Goal: Information Seeking & Learning: Find specific fact

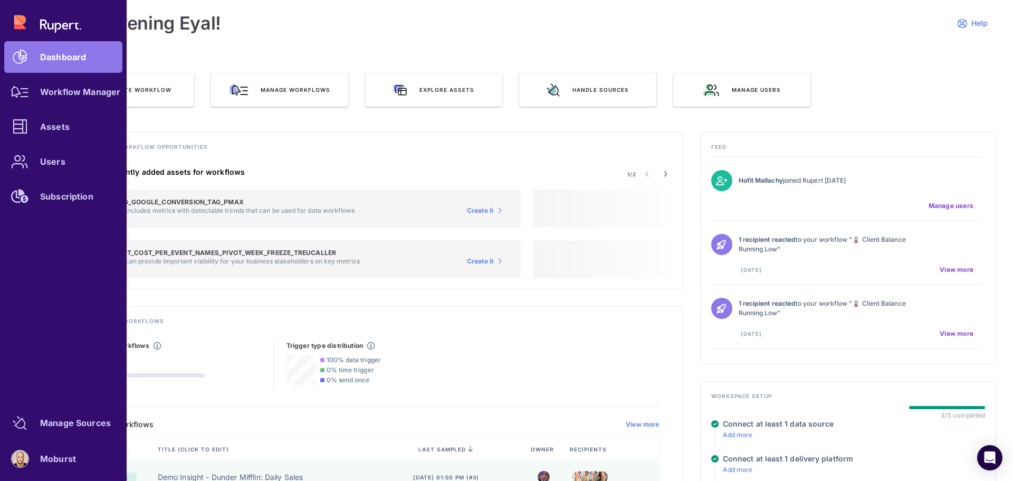
click at [58, 131] on link "Assets" at bounding box center [63, 127] width 118 height 32
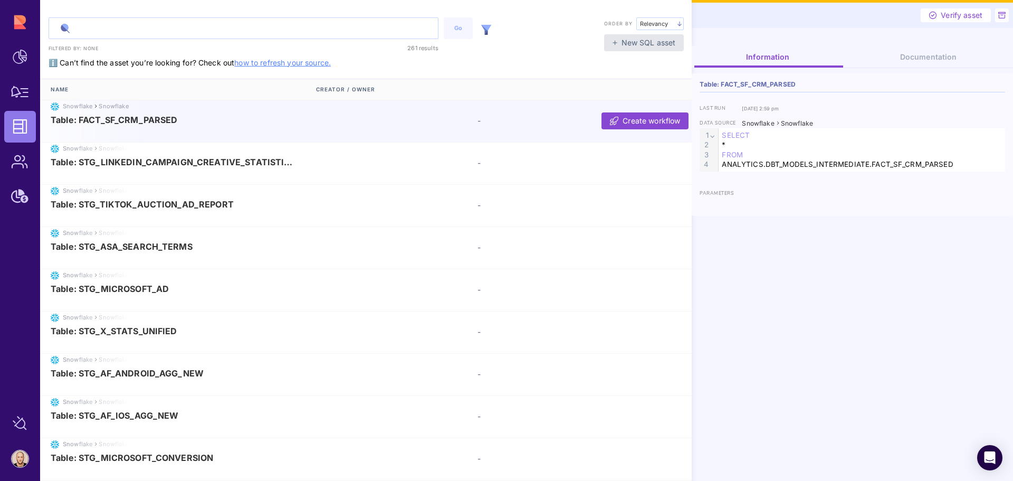
click at [127, 32] on input "text" at bounding box center [243, 28] width 389 height 21
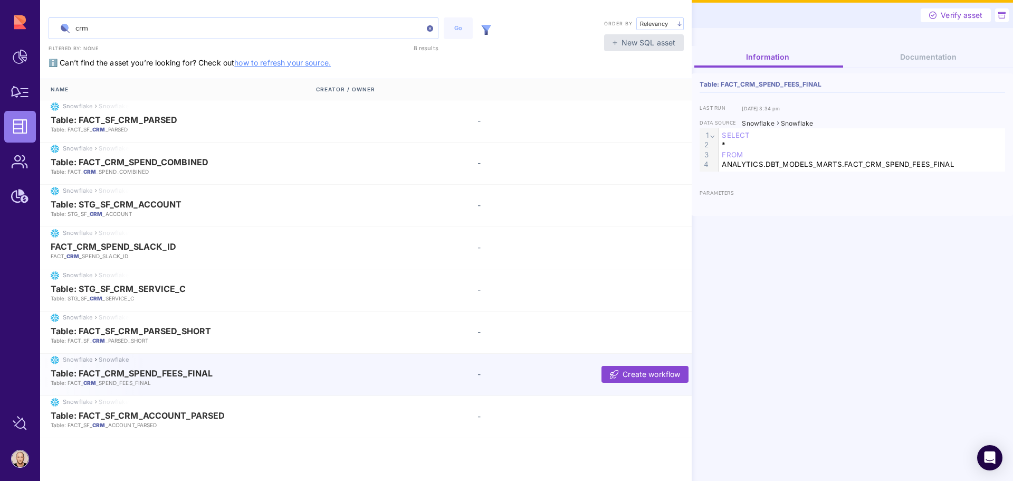
type input "crm"
click at [160, 382] on p "Table: FACT_ CRM _SPEND_FEES_FINAL" at bounding box center [179, 382] width 256 height 7
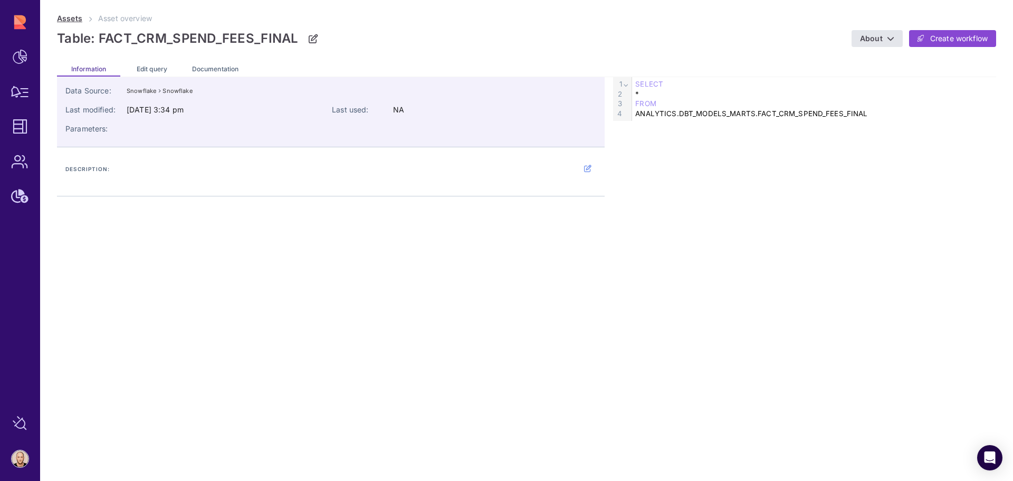
click at [78, 20] on link "Assets" at bounding box center [69, 18] width 25 height 9
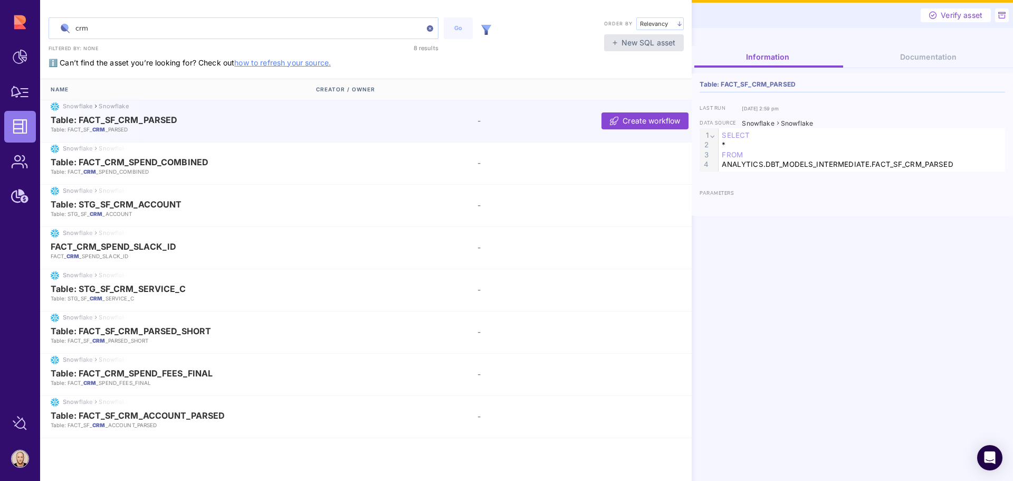
click at [483, 32] on img at bounding box center [486, 30] width 10 height 10
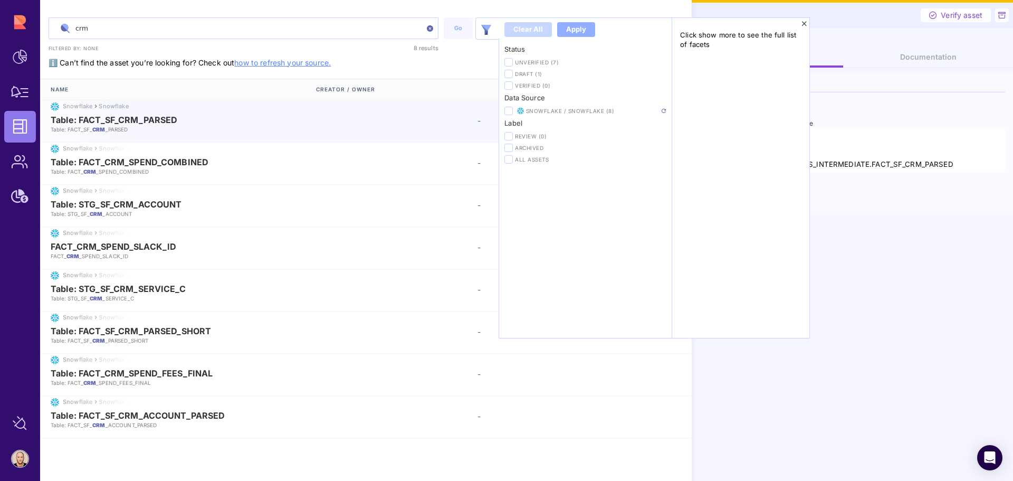
click at [534, 112] on span "Snowflake / Snowflake (8)" at bounding box center [593, 110] width 135 height 7
click at [665, 112] on img at bounding box center [664, 111] width 4 height 4
drag, startPoint x: 895, startPoint y: 444, endPoint x: 870, endPoint y: 406, distance: 44.9
click at [895, 443] on div "Information Documentation Table: FACT_SF_CRM_PARSED last run Jun 24, 2025, 2:59…" at bounding box center [852, 263] width 321 height 435
click at [864, 393] on div "Information Documentation Table: FACT_SF_CRM_PARSED last run Jun 24, 2025, 2:59…" at bounding box center [852, 263] width 321 height 435
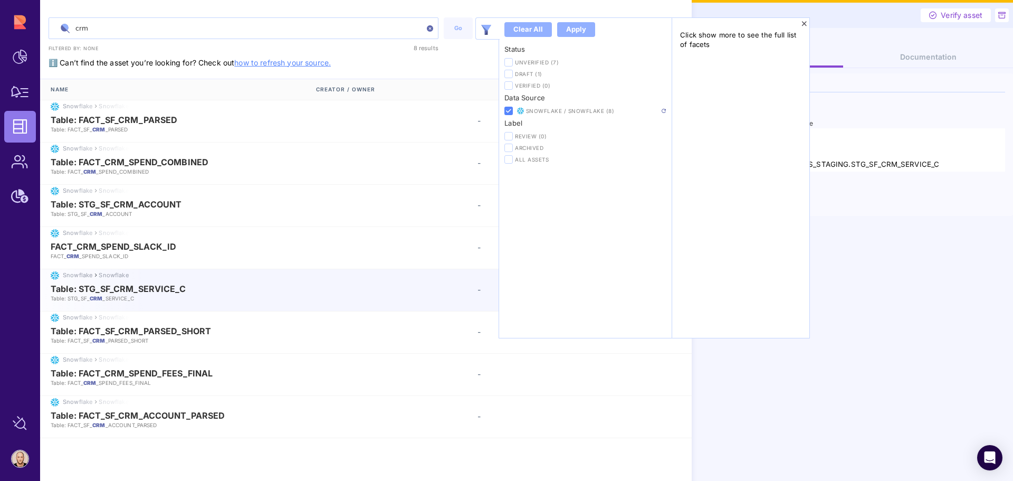
click at [415, 297] on div "Table: STG_SF_CRM_SERVICE_C Table: STG_SF_ CRM _SERVICE_C -" at bounding box center [367, 293] width 655 height 18
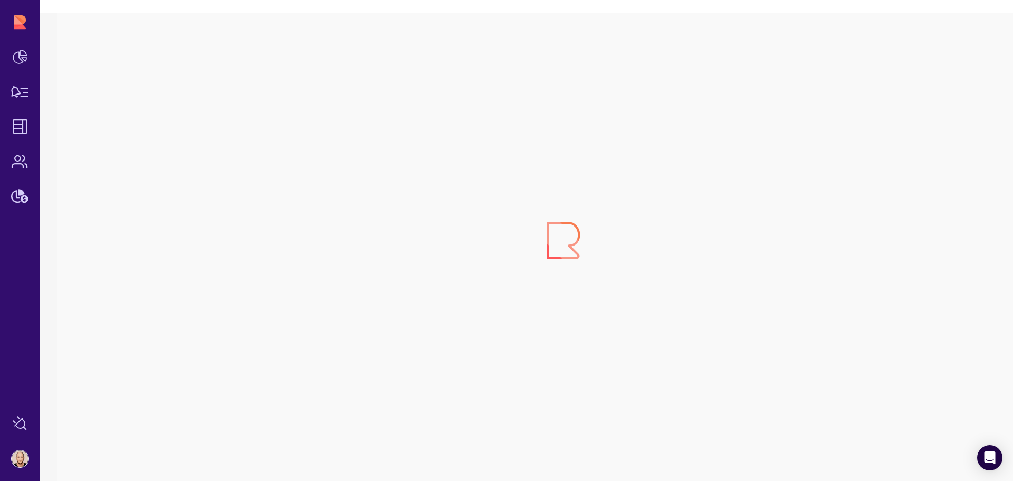
click at [909, 131] on div at bounding box center [563, 240] width 1013 height 481
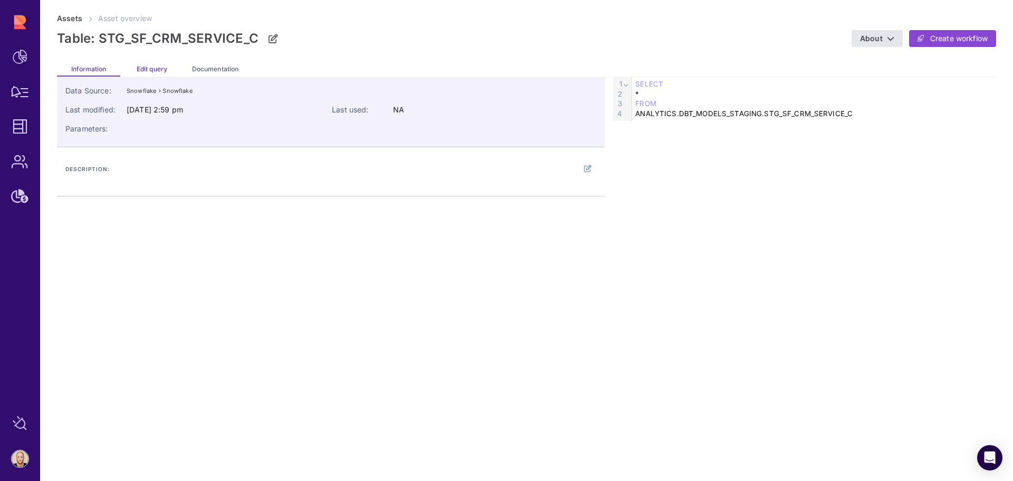
click at [141, 68] on span "Edit query" at bounding box center [152, 69] width 31 height 8
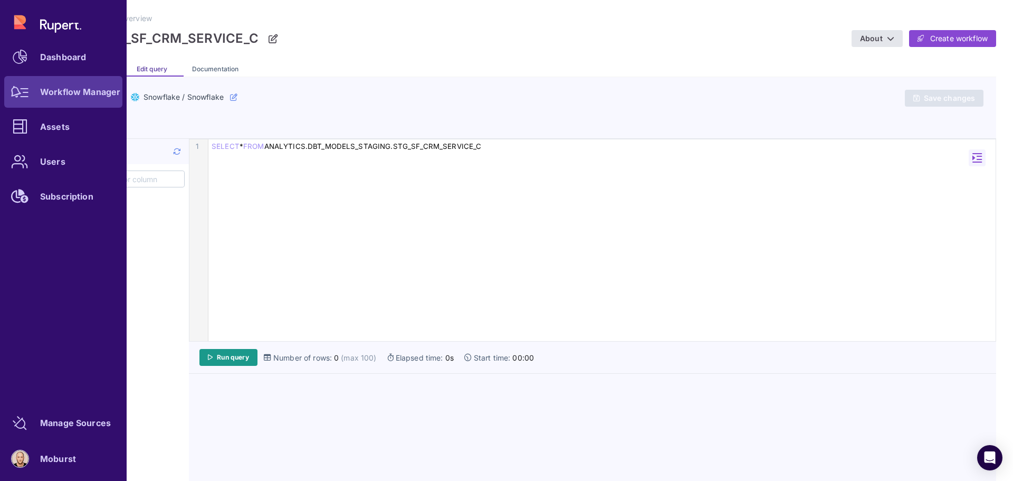
click at [26, 89] on icon at bounding box center [20, 92] width 18 height 12
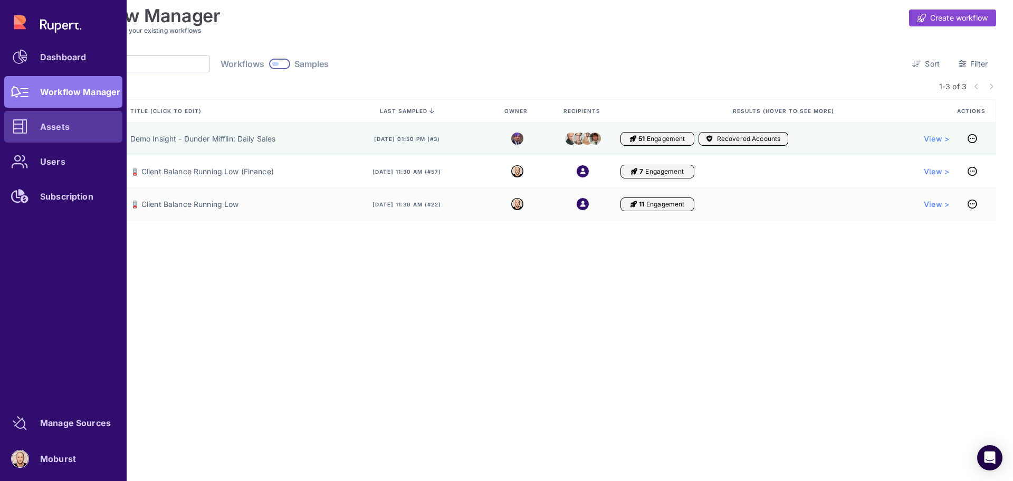
click at [28, 130] on div at bounding box center [20, 127] width 32 height 32
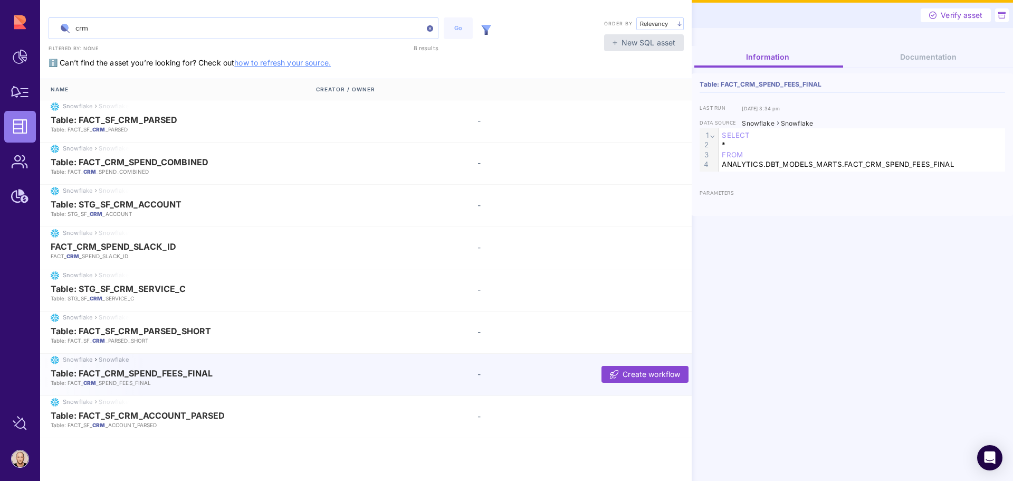
click at [195, 377] on span "Table: FACT_CRM_SPEND_FEES_FINAL" at bounding box center [132, 372] width 162 height 9
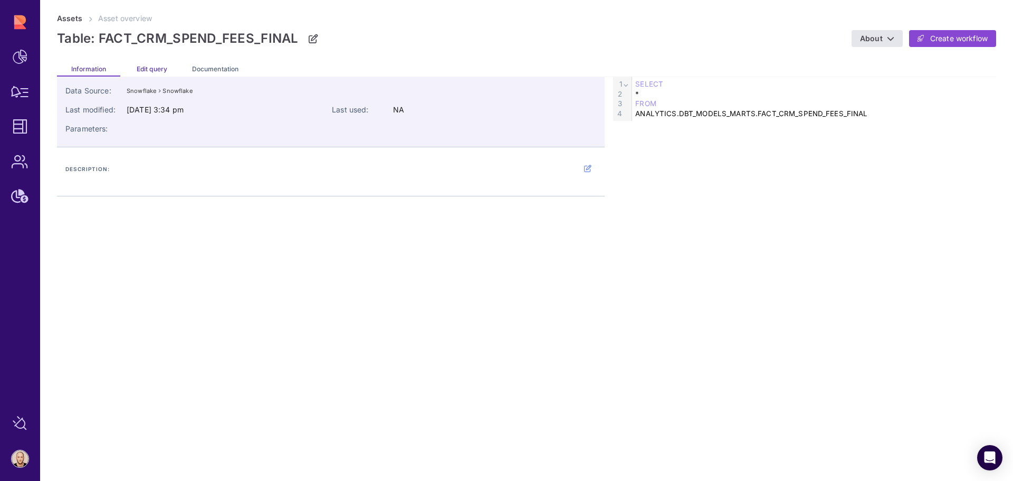
click at [158, 70] on span "Edit query" at bounding box center [152, 69] width 31 height 8
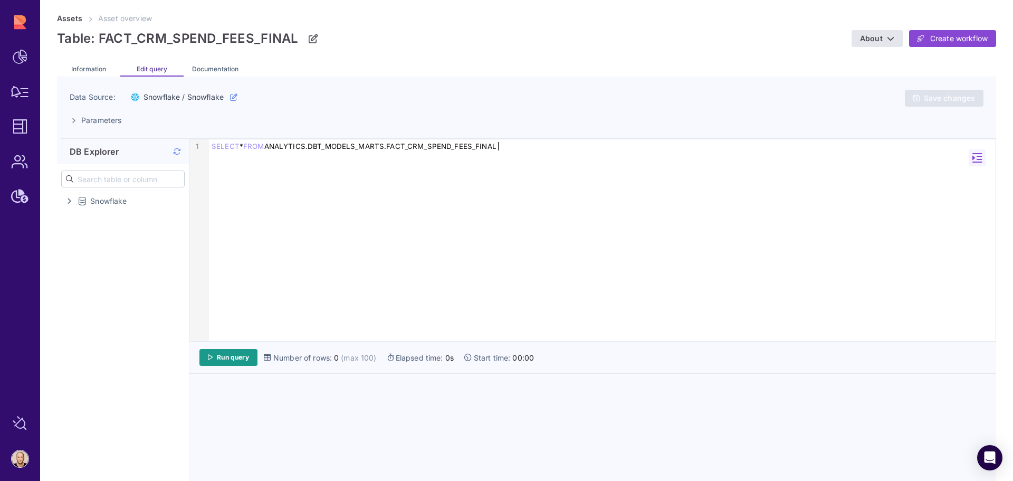
drag, startPoint x: 501, startPoint y: 148, endPoint x: 510, endPoint y: 157, distance: 12.7
click at [502, 148] on div "SELECT * FROM ANALYTICS.DBT_MODELS_MARTS.FACT_CRM_SPEND_FEES_FINAL" at bounding box center [601, 146] width 787 height 10
click at [239, 355] on span "Run query" at bounding box center [233, 357] width 32 height 8
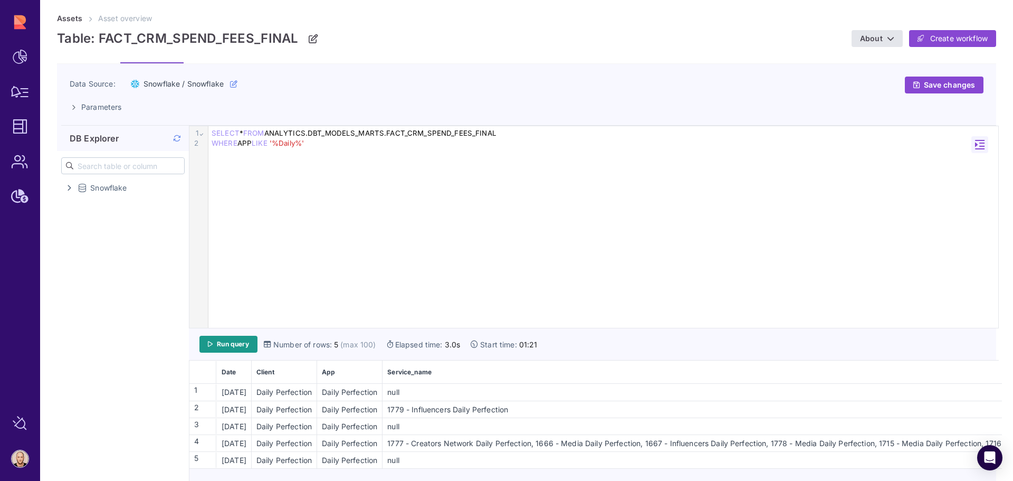
scroll to position [15, 0]
click at [663, 455] on div "null" at bounding box center [746, 458] width 727 height 11
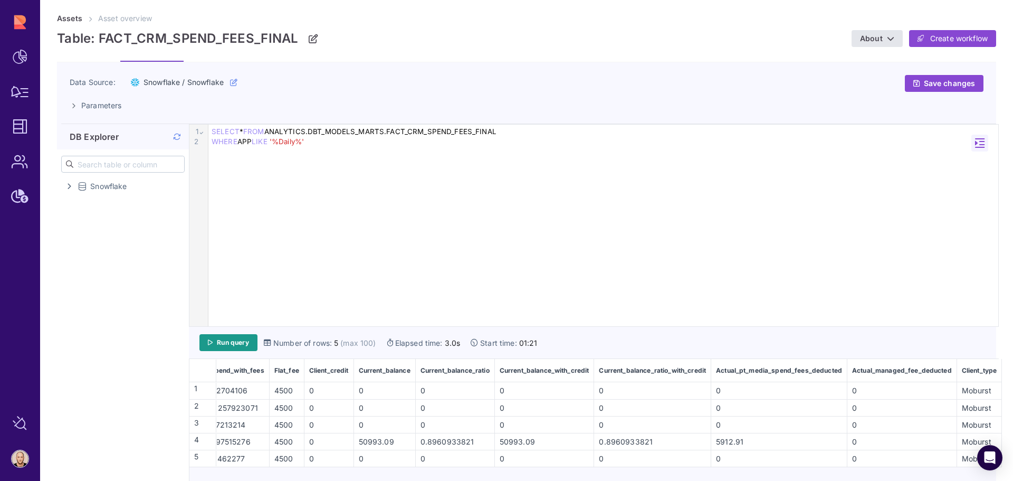
scroll to position [0, 1593]
click at [313, 143] on div "WHERE APP LIKE '%Daily%'" at bounding box center [603, 142] width 790 height 10
drag, startPoint x: 313, startPoint y: 140, endPoint x: 203, endPoint y: 151, distance: 111.3
click at [204, 139] on div "9 1 2 › ⌄ SELECT * FROM ANALYTICS.DBT_MODELS_MARTS.FACT_CRM_SPEND_FEES_FINAL WH…" at bounding box center [593, 226] width 809 height 202
click at [339, 194] on div "9 1 › SELECT * FROM ANALYTICS.DBT_MODELS_MARTS.FACT_CRM_SPEND_FEES_FINAL" at bounding box center [593, 226] width 809 height 202
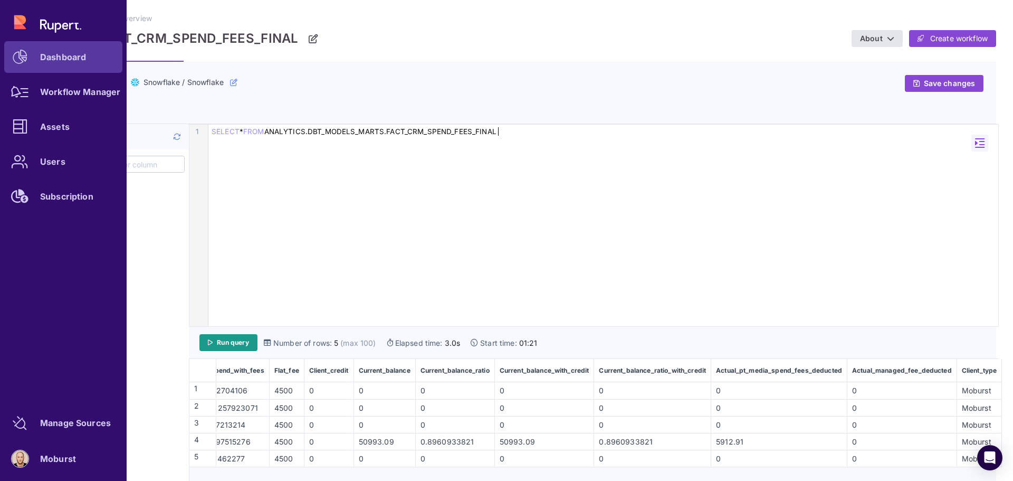
click at [22, 50] on icon at bounding box center [20, 57] width 15 height 15
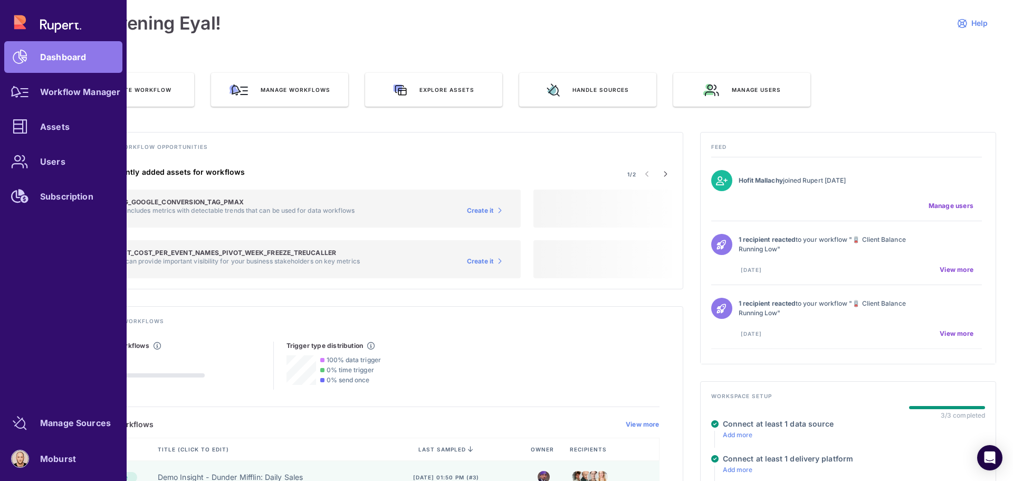
click at [49, 95] on div "Workflow Manager" at bounding box center [80, 92] width 80 height 6
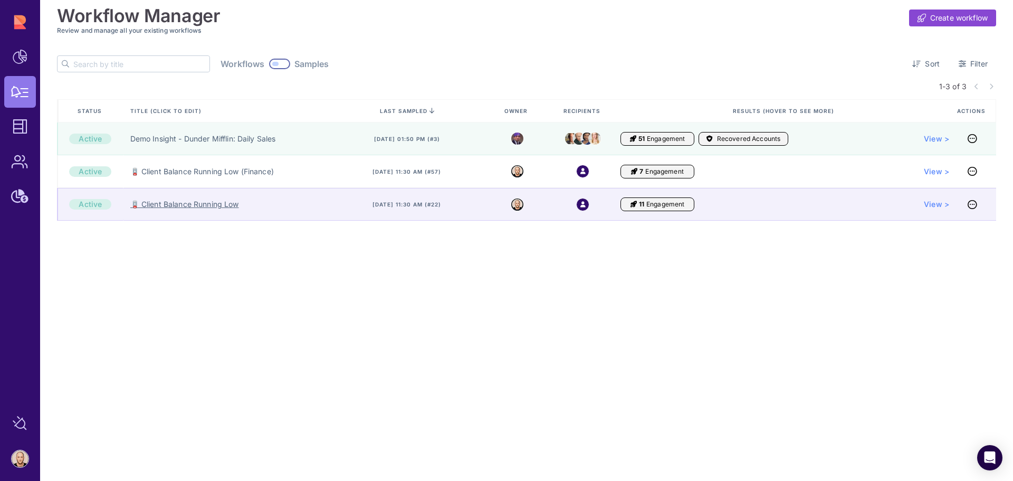
click at [181, 203] on link "🪫 Client Balance Running Low" at bounding box center [184, 204] width 109 height 11
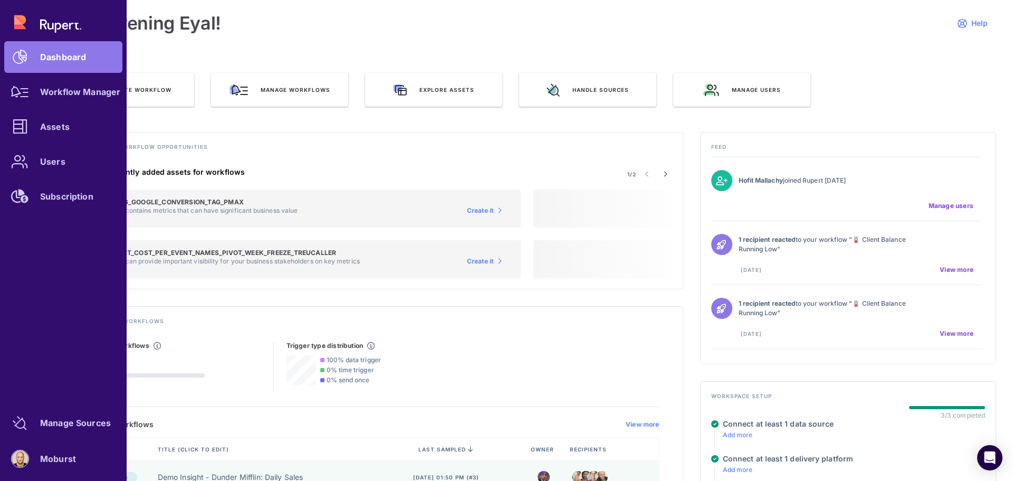
click at [54, 132] on link "Assets" at bounding box center [63, 127] width 118 height 32
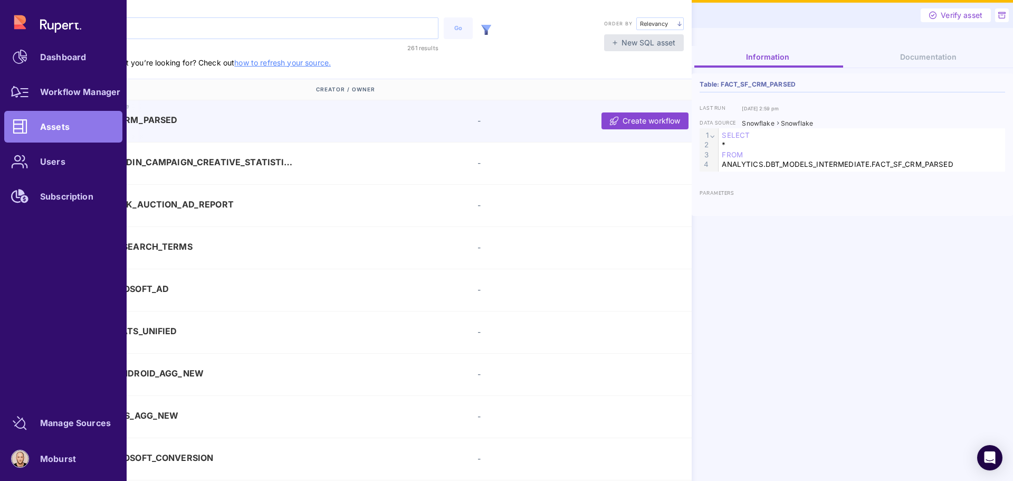
click at [31, 97] on div at bounding box center [20, 92] width 32 height 32
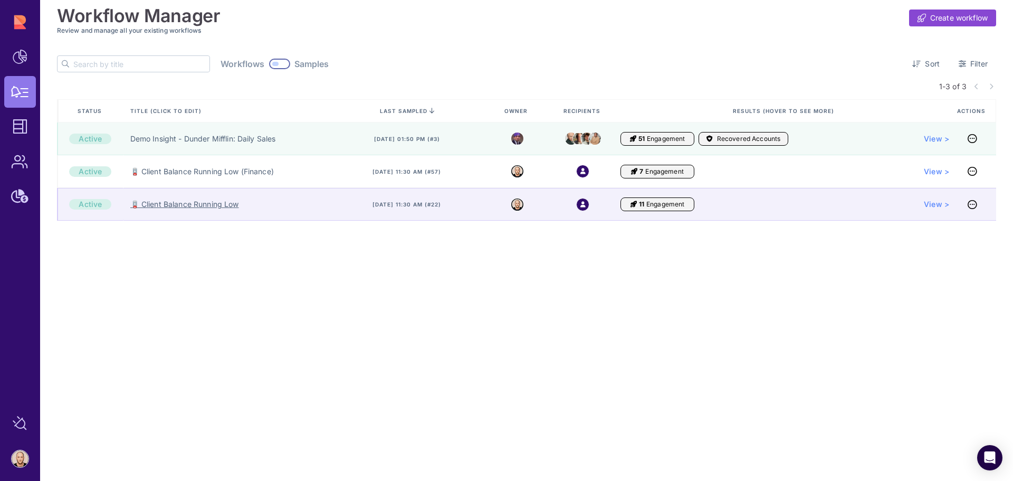
click at [188, 207] on link "🪫 Client Balance Running Low" at bounding box center [184, 204] width 109 height 11
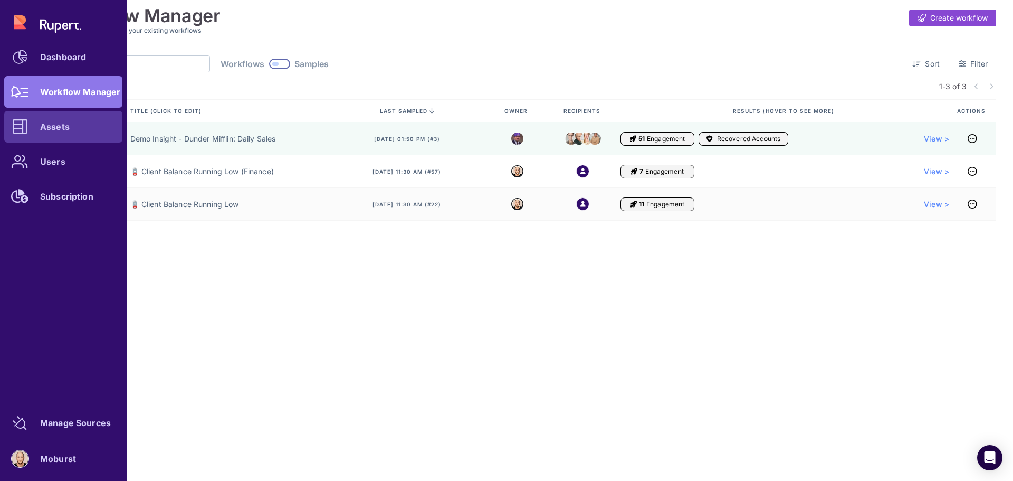
click at [63, 130] on div "Assets" at bounding box center [55, 126] width 30 height 6
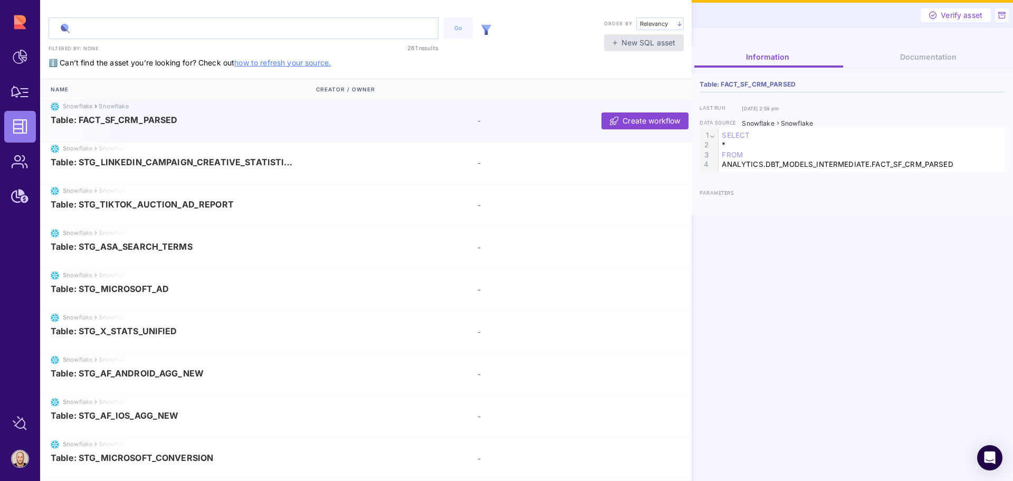
click at [163, 34] on input "text" at bounding box center [243, 28] width 389 height 21
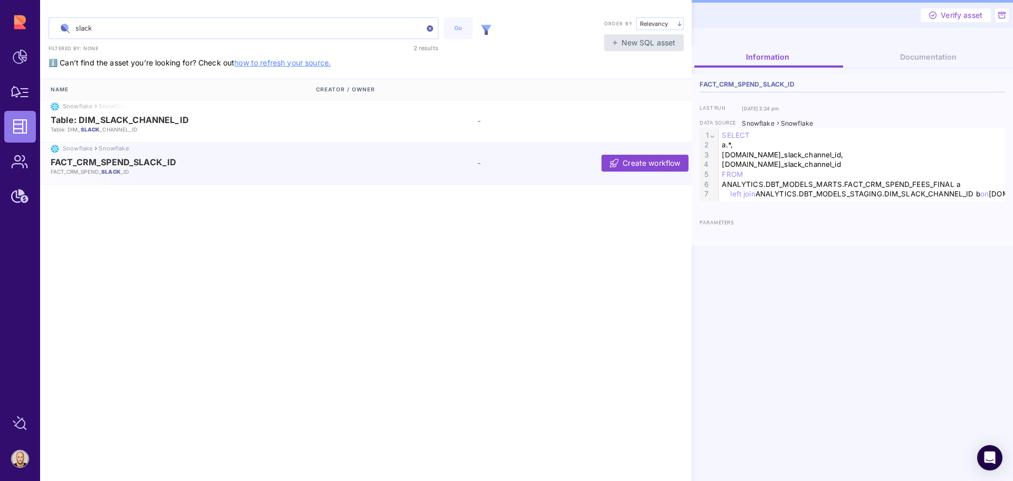
type input "slack"
click at [140, 166] on span "FACT_CRM_SPEND_SLACK_ID" at bounding box center [114, 161] width 126 height 9
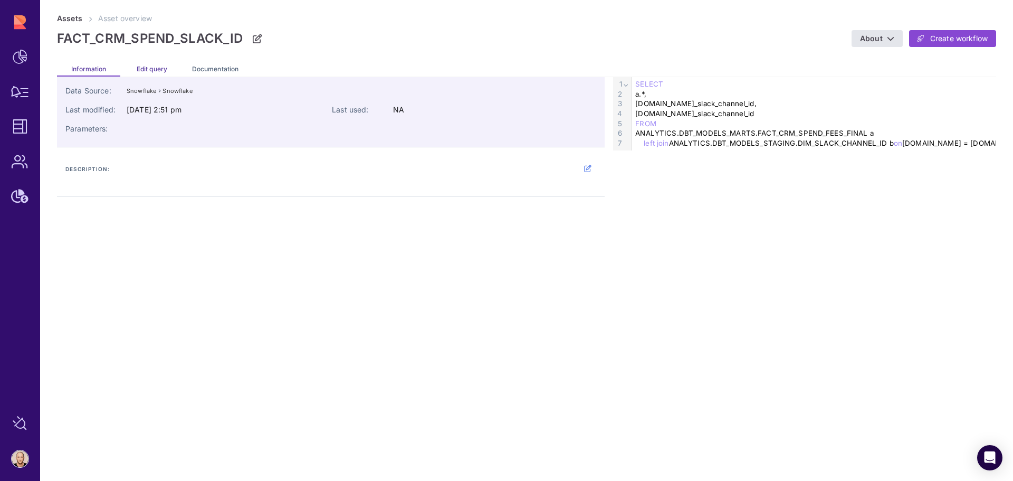
click at [153, 70] on span "Edit query" at bounding box center [152, 69] width 31 height 8
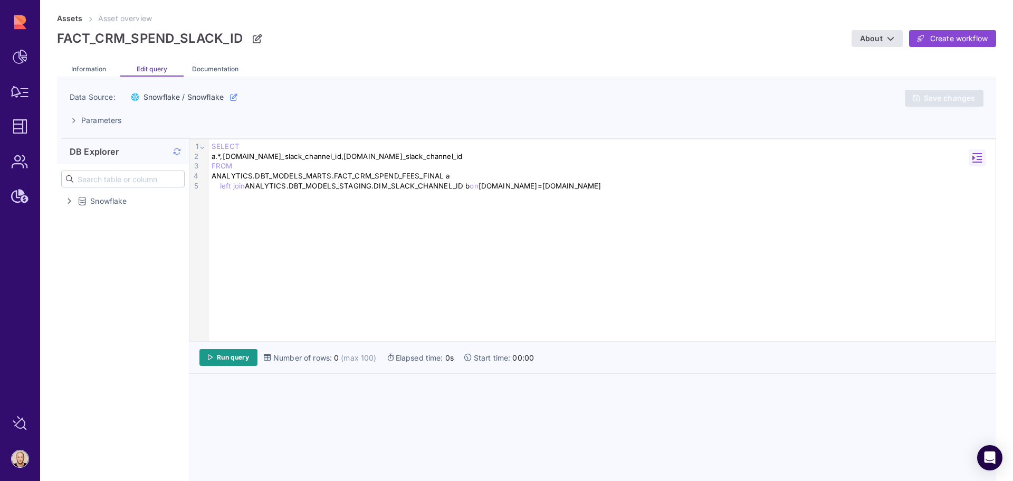
click at [534, 187] on div "left join ANALYTICS.DBT_MODELS_STAGING.DIM_SLACK_CHANNEL_ID b on a.app=b.app" at bounding box center [601, 186] width 787 height 10
click at [235, 360] on span "Run query" at bounding box center [233, 357] width 32 height 8
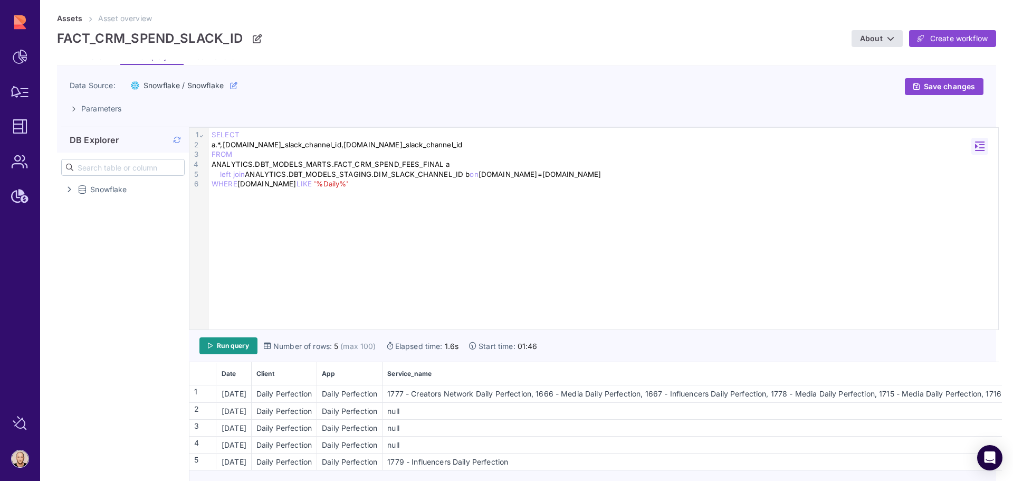
scroll to position [15, 0]
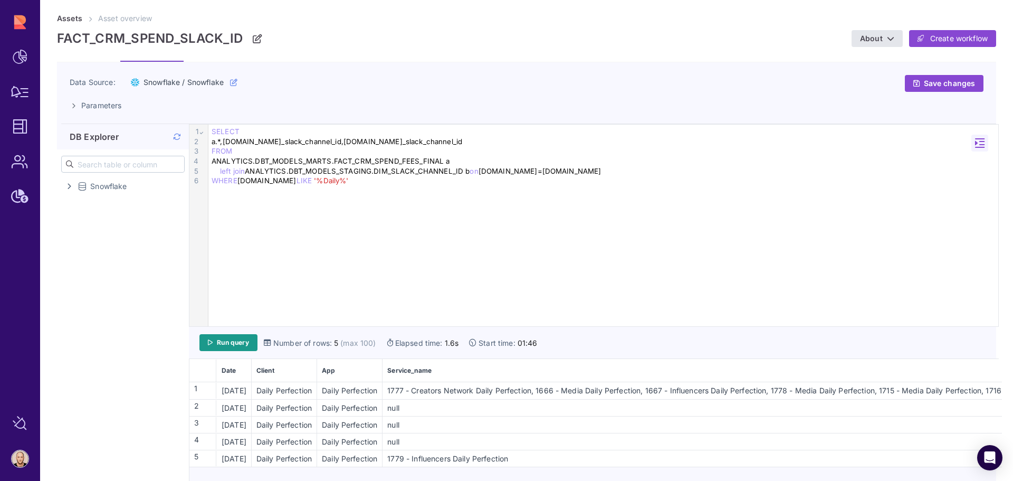
click at [550, 447] on td "null" at bounding box center [747, 441] width 728 height 17
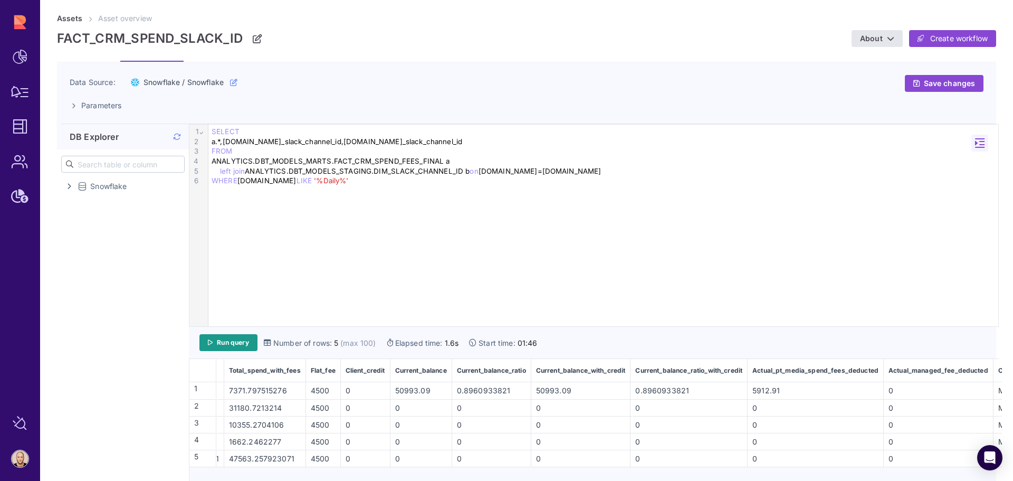
scroll to position [0, 1519]
click at [790, 450] on td "0" at bounding box center [818, 458] width 136 height 17
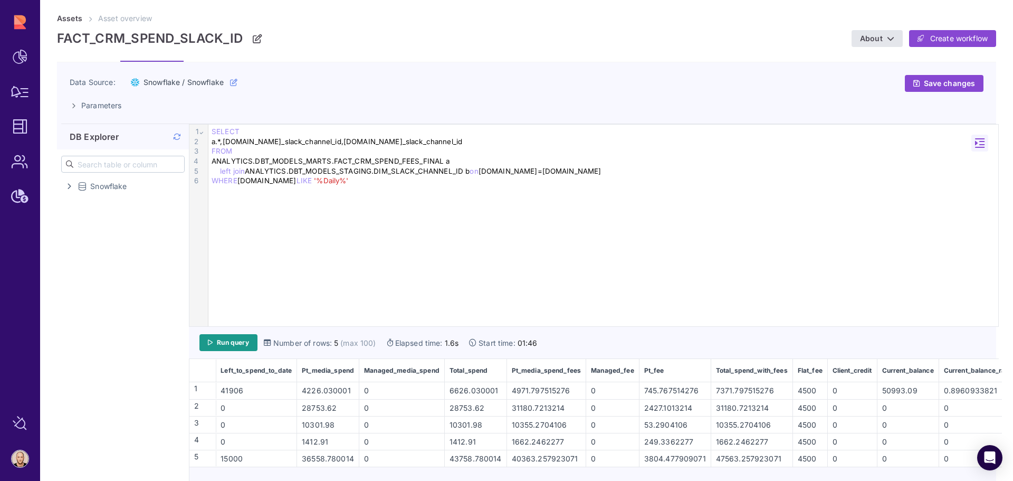
scroll to position [0, 1055]
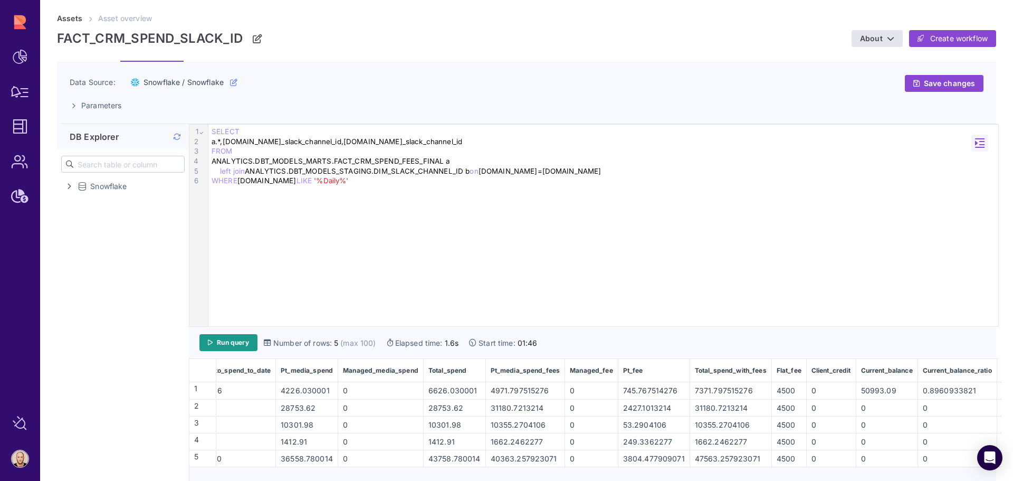
drag, startPoint x: 531, startPoint y: 416, endPoint x: 619, endPoint y: 439, distance: 91.0
click at [534, 419] on td "10355.2704106" at bounding box center [526, 424] width 80 height 17
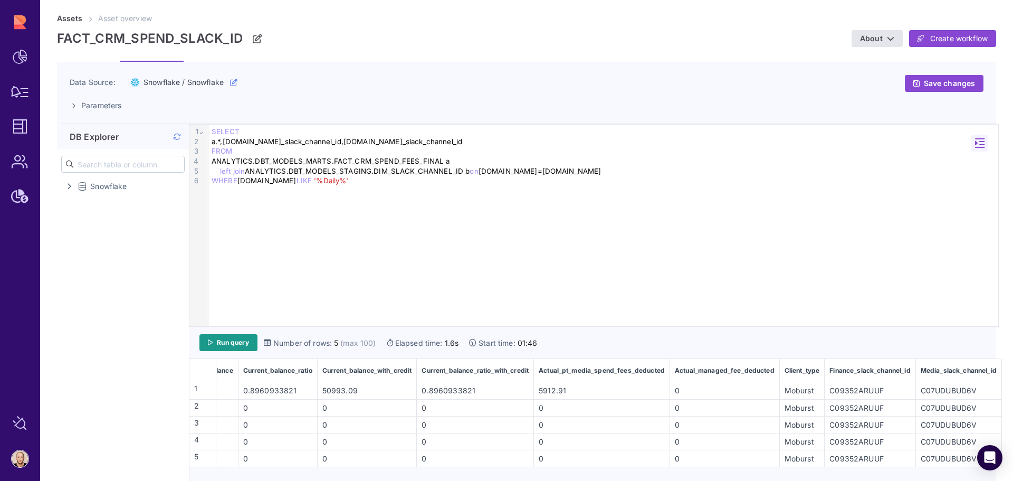
scroll to position [0, 1772]
drag, startPoint x: 335, startPoint y: 179, endPoint x: 207, endPoint y: 178, distance: 128.3
click at [207, 178] on div "9 1 2 3 4 5 6 › ⌄ SELECT a.*,b.finance_slack_channel_id,b.media_slack_channel_i…" at bounding box center [593, 226] width 809 height 202
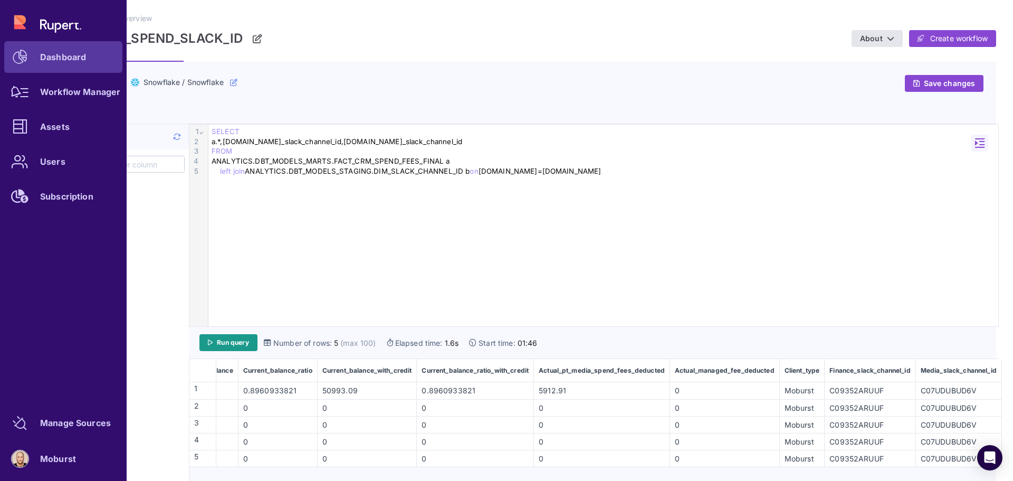
click at [18, 61] on icon at bounding box center [20, 57] width 15 height 15
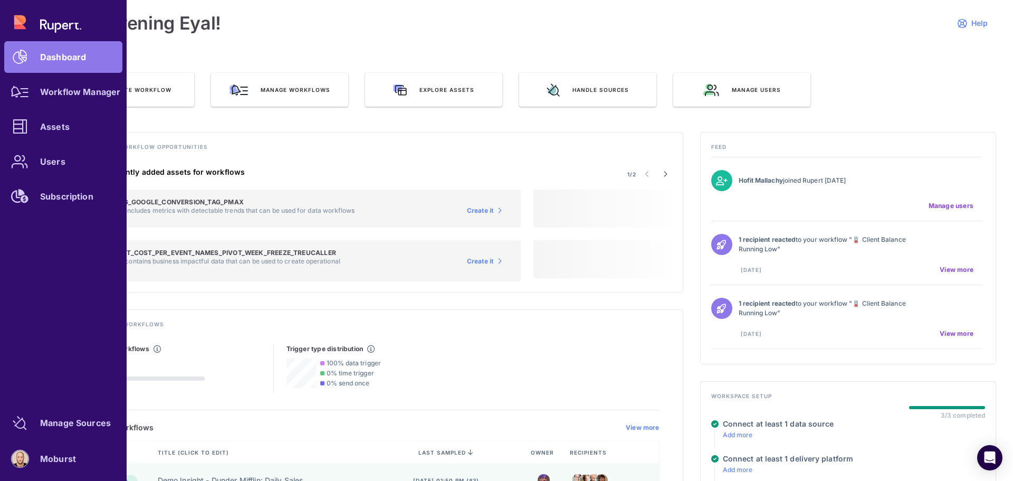
click at [45, 101] on link "Workflow Manager" at bounding box center [63, 92] width 118 height 32
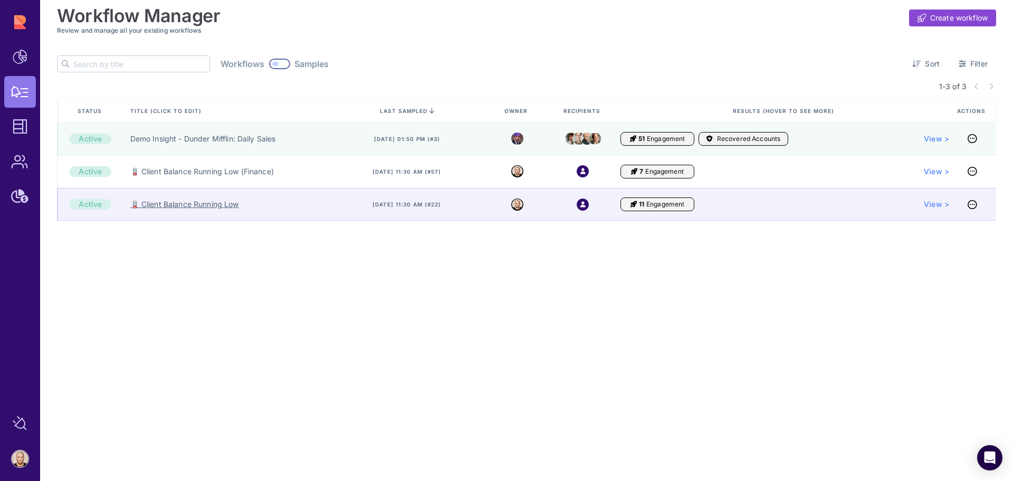
click at [203, 206] on link "🪫 Client Balance Running Low" at bounding box center [184, 204] width 109 height 11
click at [206, 205] on link "🪫 Client Balance Running Low" at bounding box center [184, 204] width 109 height 11
click at [229, 205] on link "🪫 Client Balance Running Low" at bounding box center [184, 204] width 109 height 11
